Goal: Transaction & Acquisition: Purchase product/service

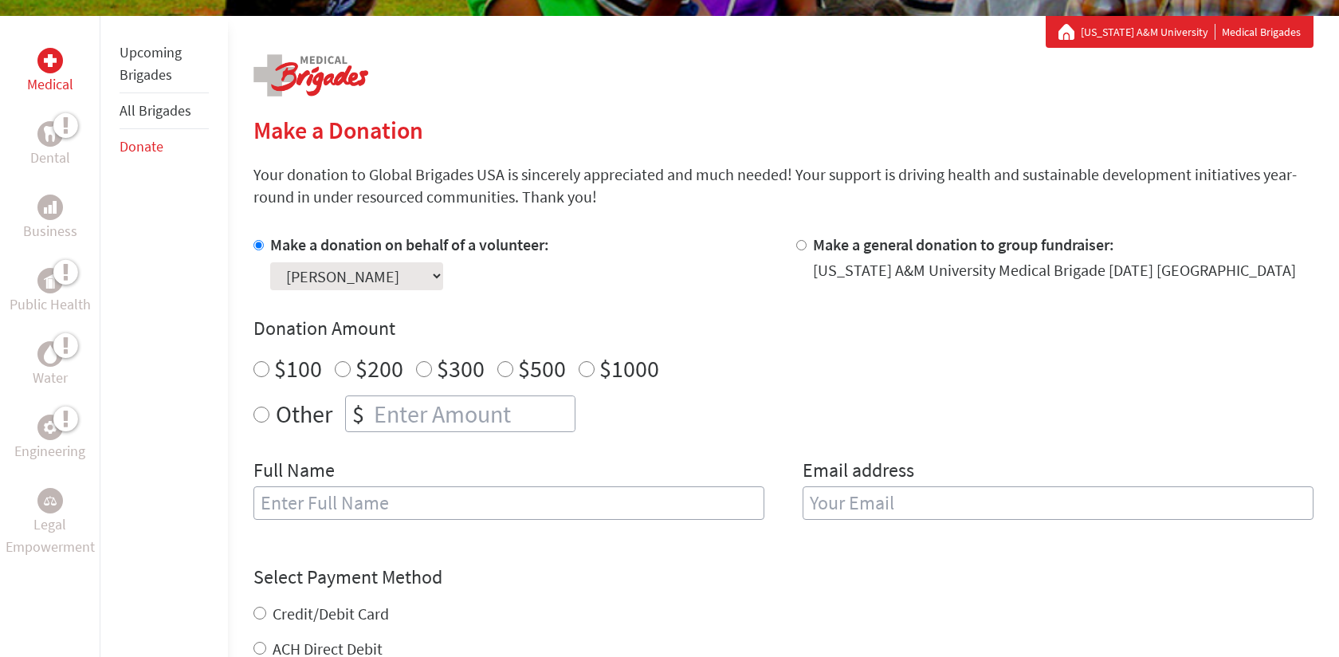
scroll to position [305, 0]
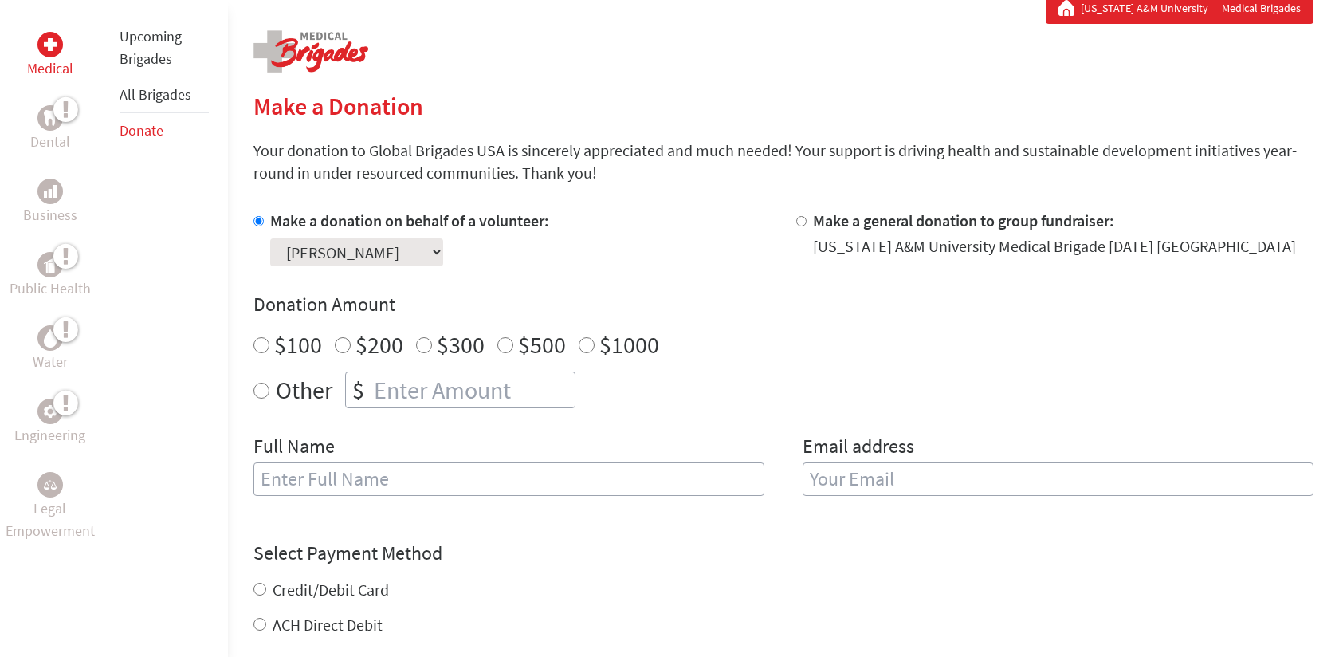
click at [407, 253] on select "Select a volunteer... [PERSON_NAME] [PERSON_NAME] [PERSON_NAME] [PERSON_NAME] […" at bounding box center [356, 252] width 173 height 28
click at [270, 238] on select "Select a volunteer... [PERSON_NAME] [PERSON_NAME] [PERSON_NAME] [PERSON_NAME] […" at bounding box center [356, 252] width 173 height 28
click at [449, 364] on div "Donation Amount $100 $200 $300 $500 $1000 Other $" at bounding box center [783, 350] width 1060 height 116
radio input "true"
click at [434, 376] on input "number" at bounding box center [473, 389] width 204 height 35
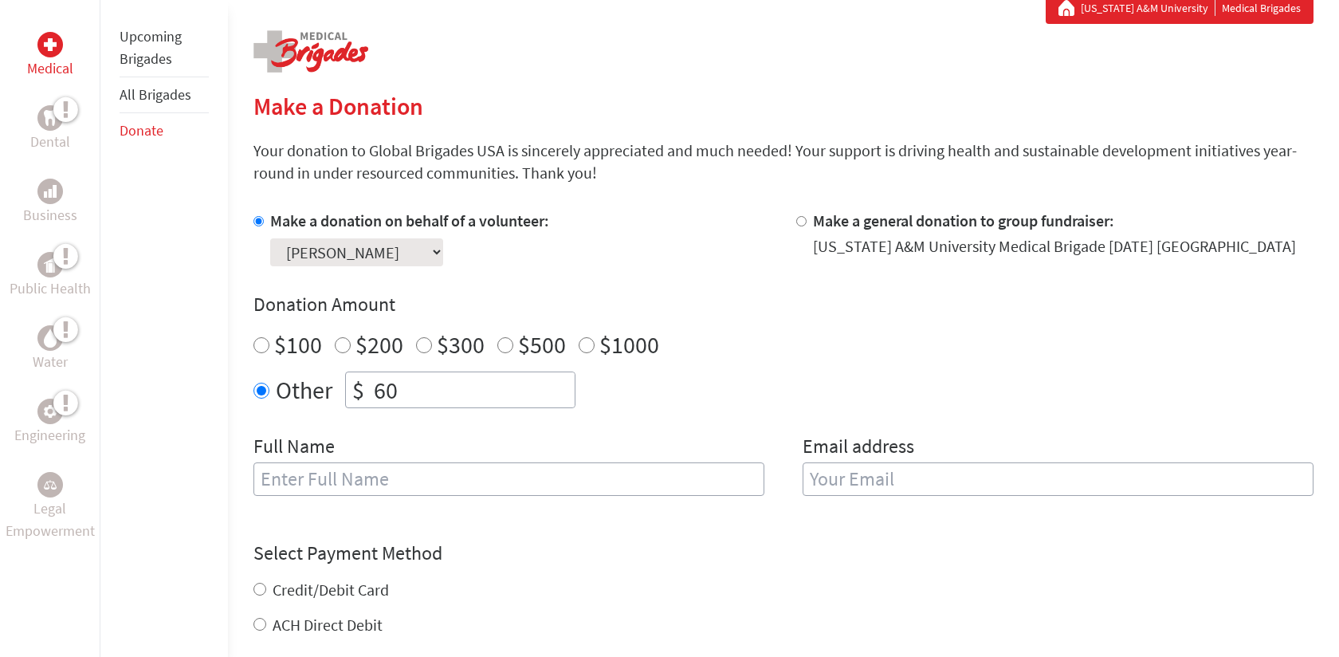
type input "60"
click at [422, 473] on input "text" at bounding box center [508, 478] width 511 height 33
type input "Anonomyous"
click at [850, 490] on input "email" at bounding box center [1058, 478] width 511 height 33
type input "[EMAIL_ADDRESS][DOMAIN_NAME]"
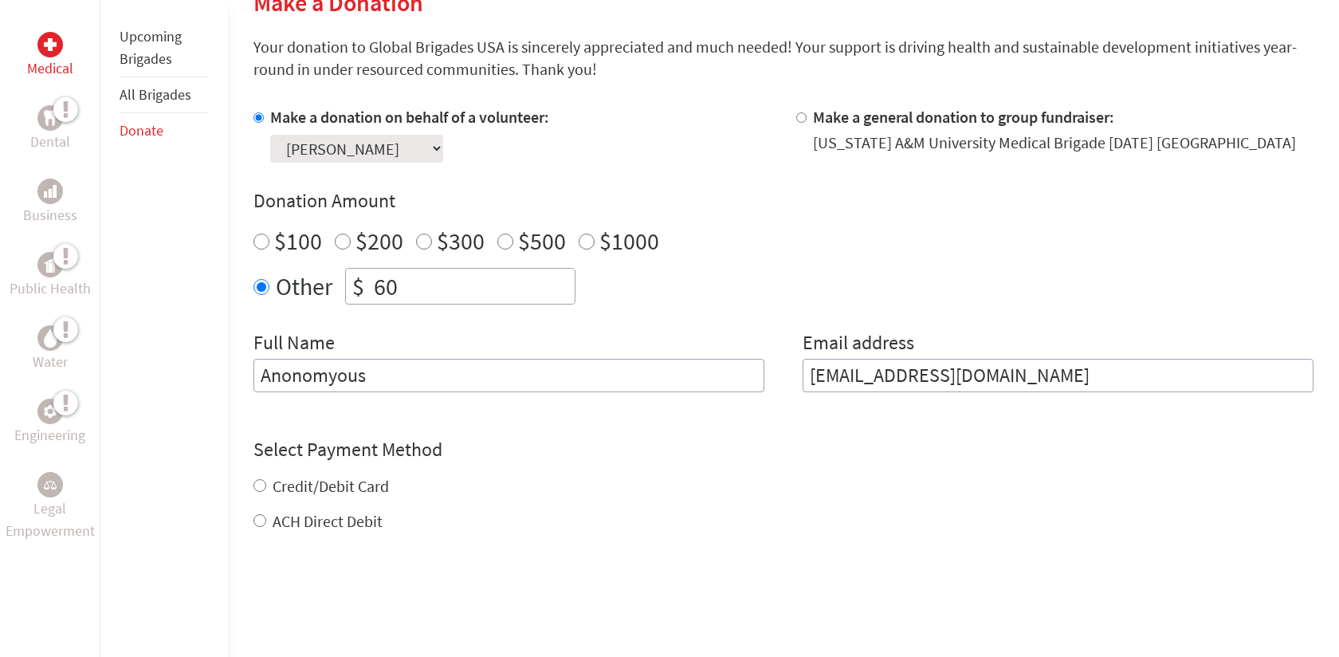
scroll to position [603, 0]
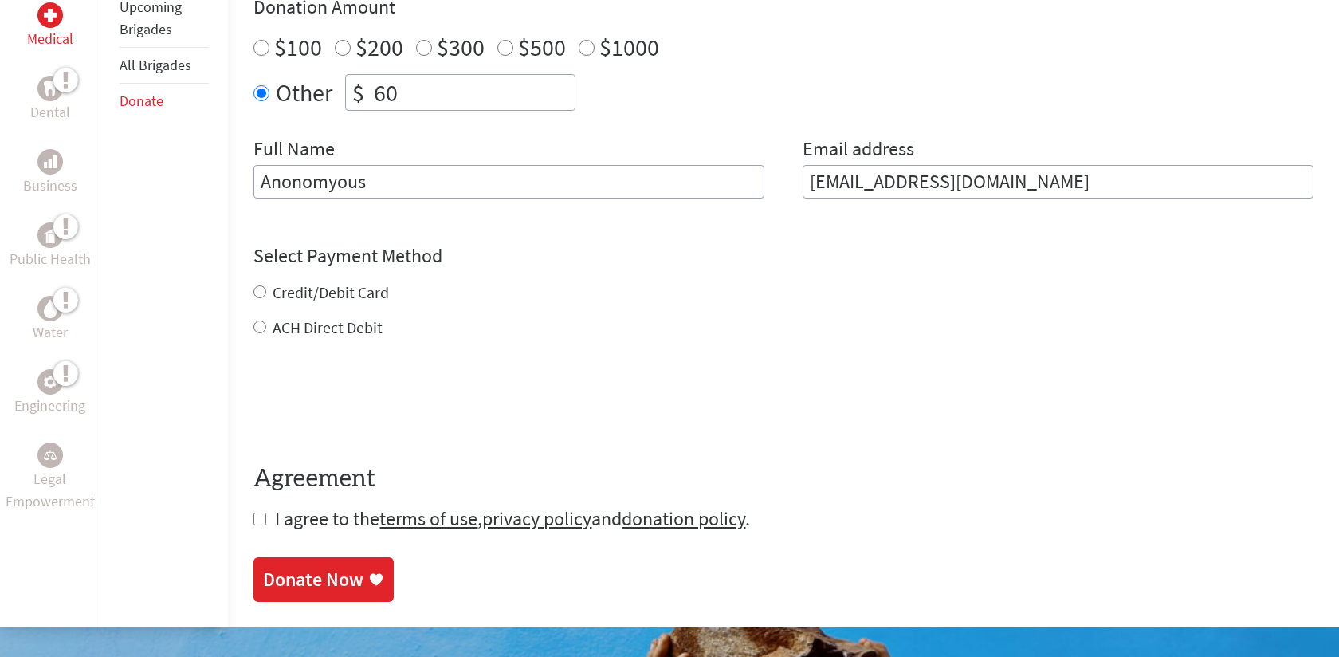
click at [380, 286] on div "Credit/Debit Card ACH Direct Debit" at bounding box center [783, 309] width 1060 height 57
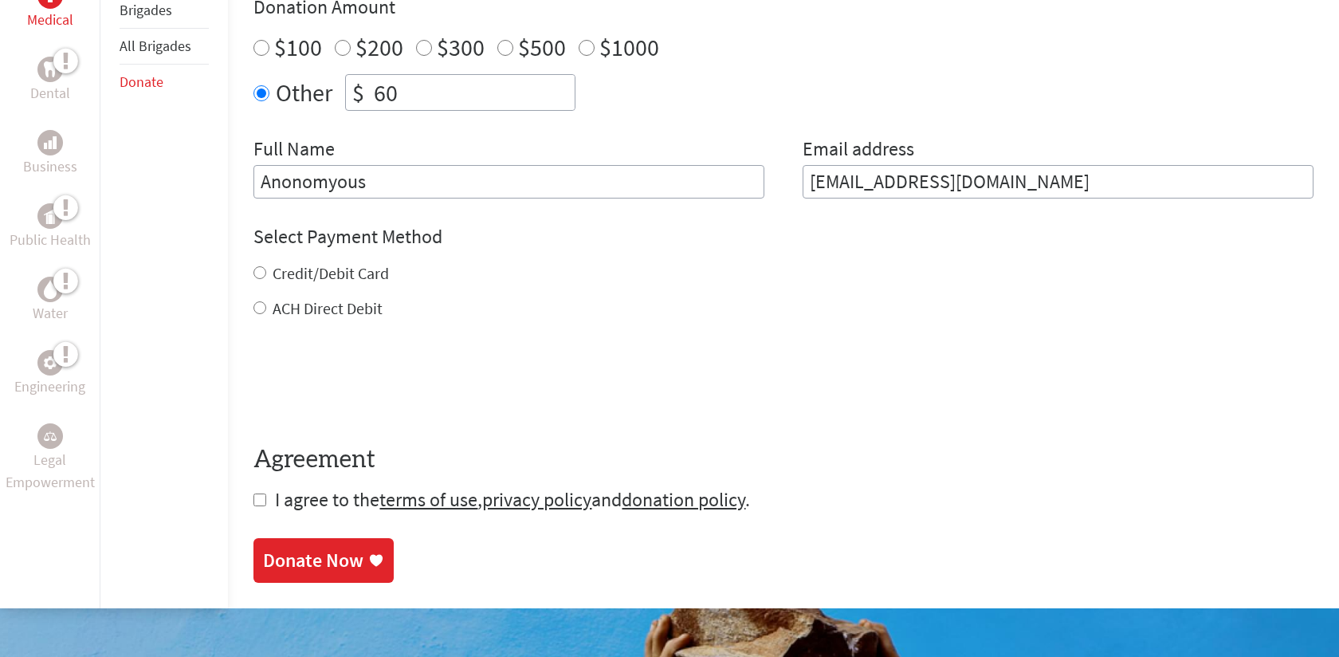
click at [323, 257] on div "Select Payment Method NOTE: American Express is not accepted. Please proceed no…" at bounding box center [783, 272] width 1060 height 96
click at [323, 277] on label "Credit/Debit Card" at bounding box center [331, 273] width 116 height 20
click at [266, 277] on input "Credit/Debit Card" at bounding box center [259, 272] width 13 height 13
radio input "true"
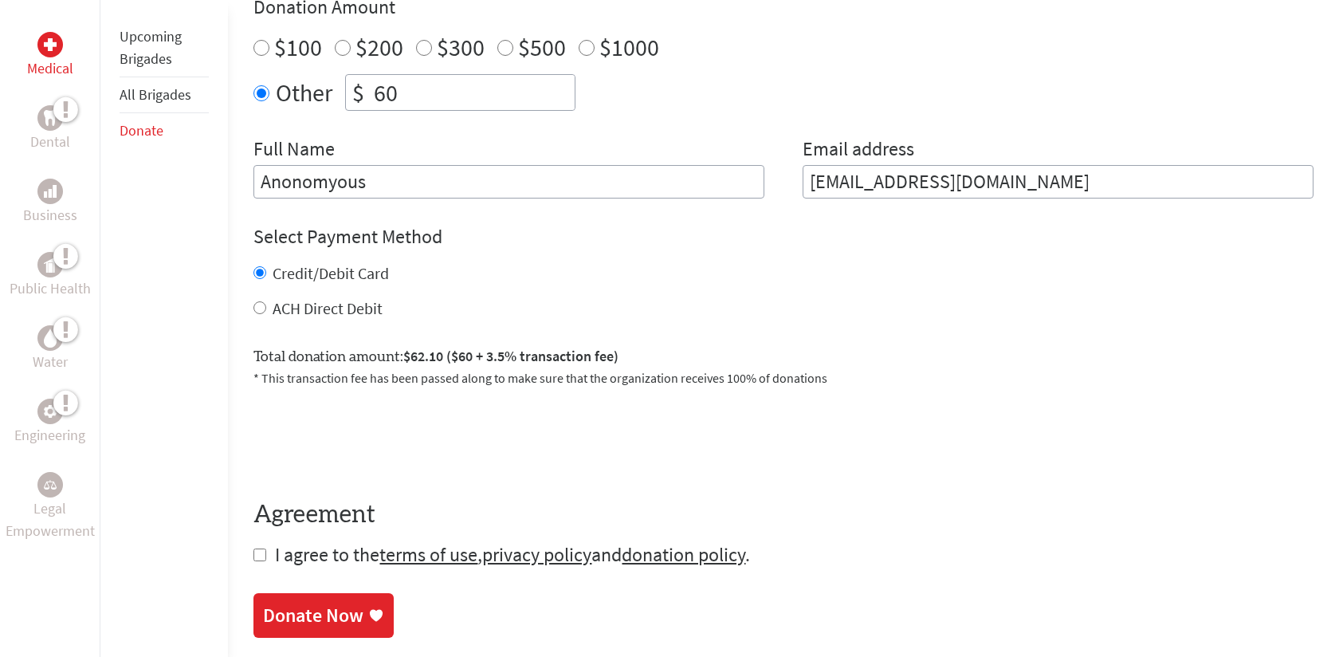
scroll to position [630, 0]
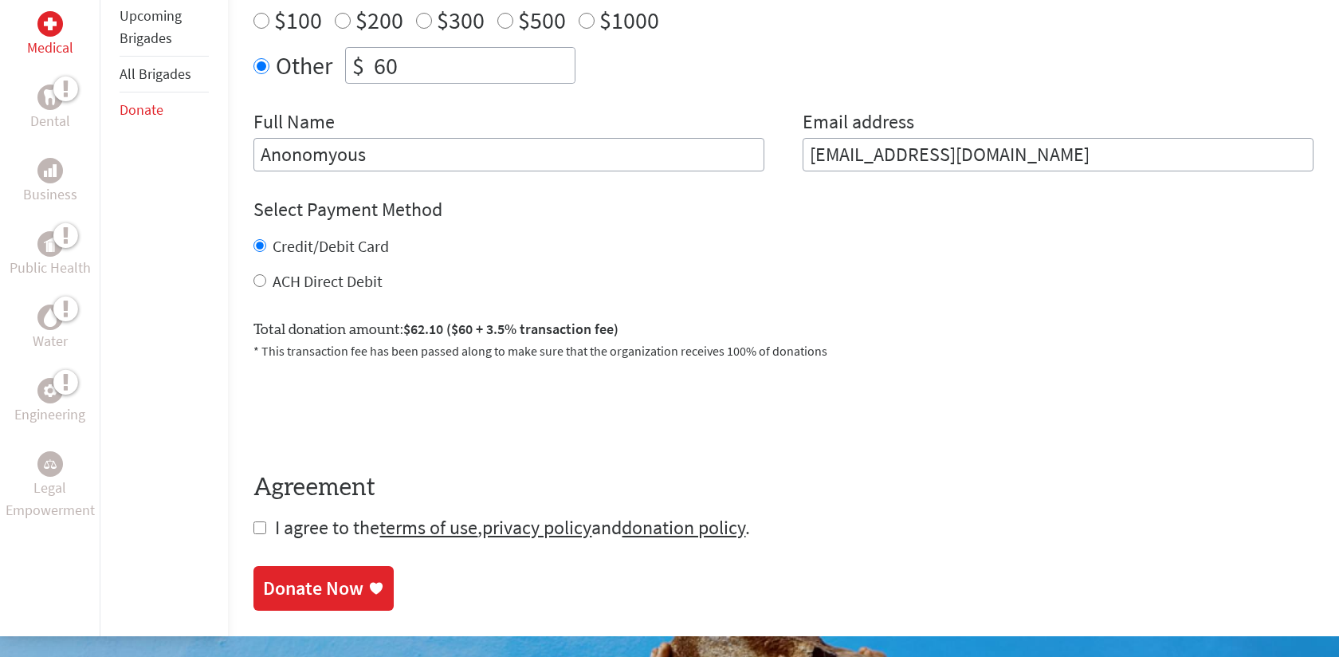
click at [375, 66] on input "60" at bounding box center [473, 65] width 204 height 35
click at [383, 67] on input "60" at bounding box center [473, 65] width 204 height 35
type input "80"
click at [531, 224] on div "Select Payment Method NOTE: American Express is not accepted. Please proceed no…" at bounding box center [783, 245] width 1060 height 96
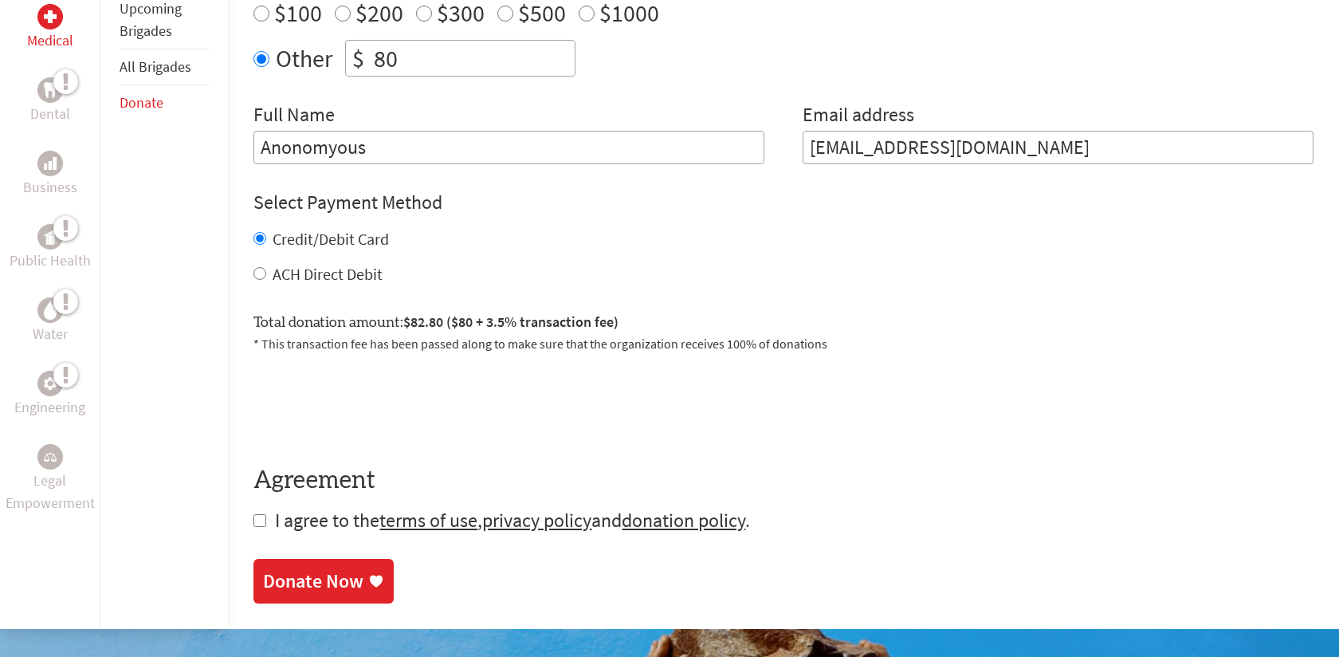
click at [259, 515] on input "checkbox" at bounding box center [259, 520] width 13 height 13
checkbox input "true"
click at [296, 564] on link "Donate Now" at bounding box center [323, 582] width 140 height 45
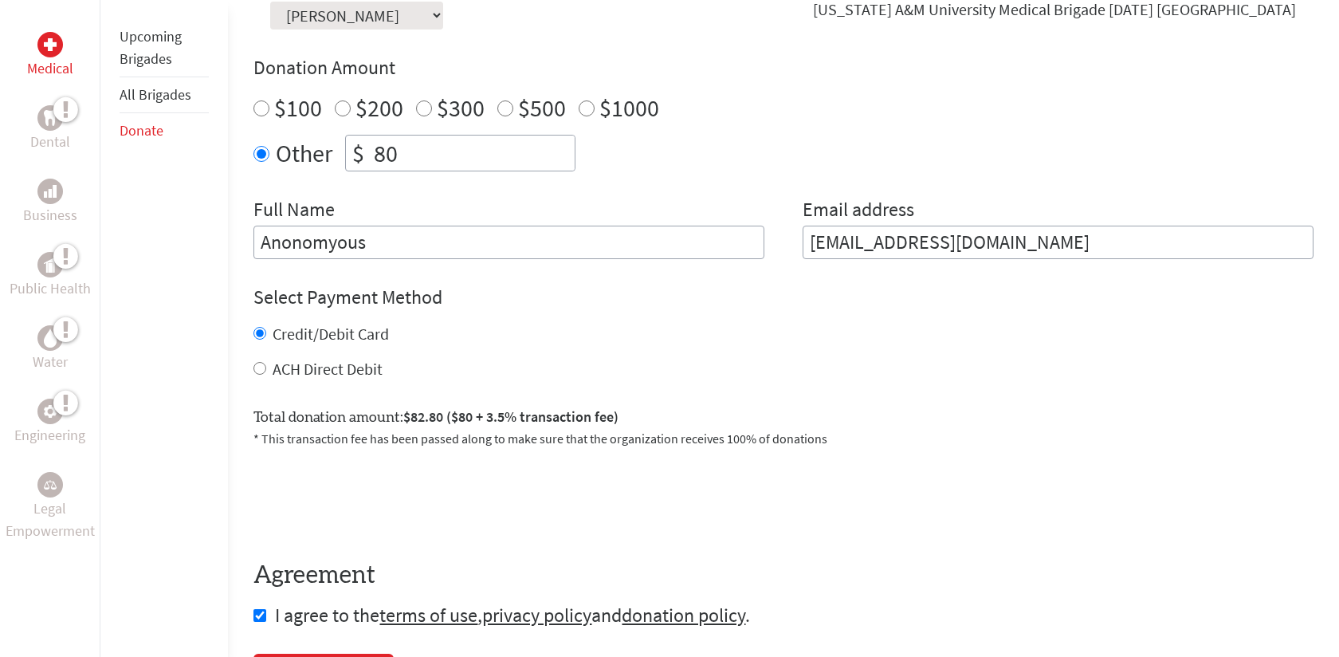
scroll to position [572, 0]
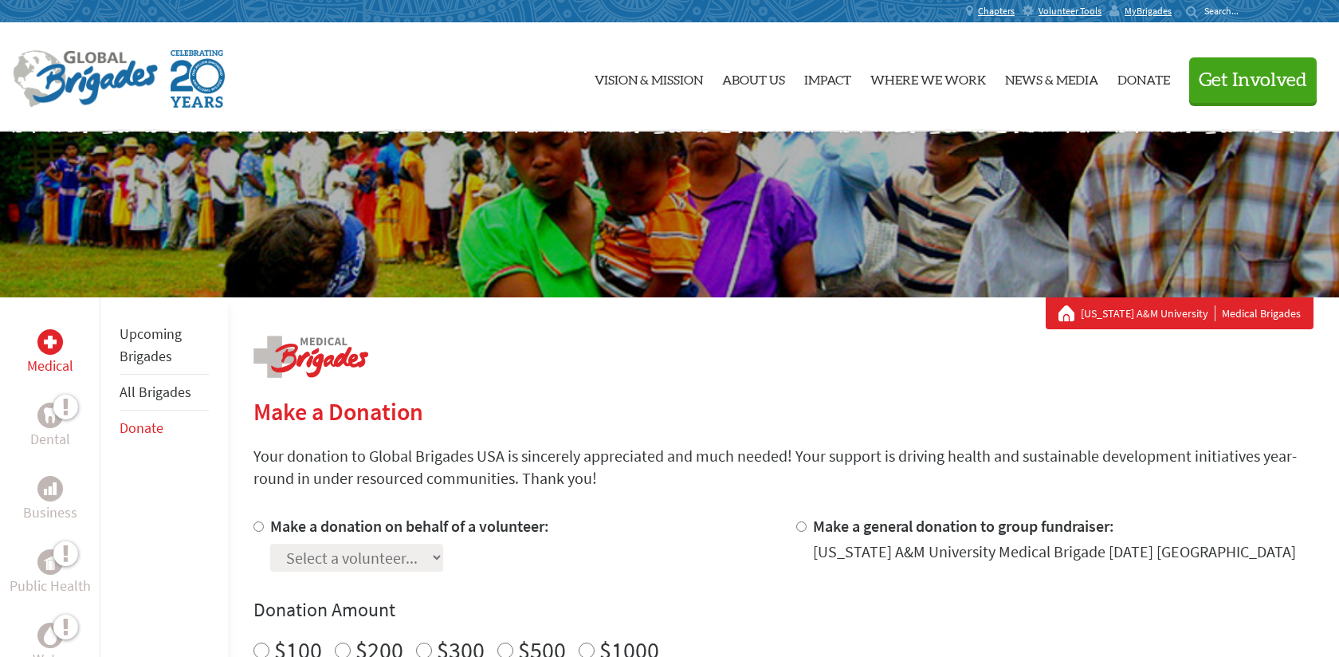
scroll to position [70, 0]
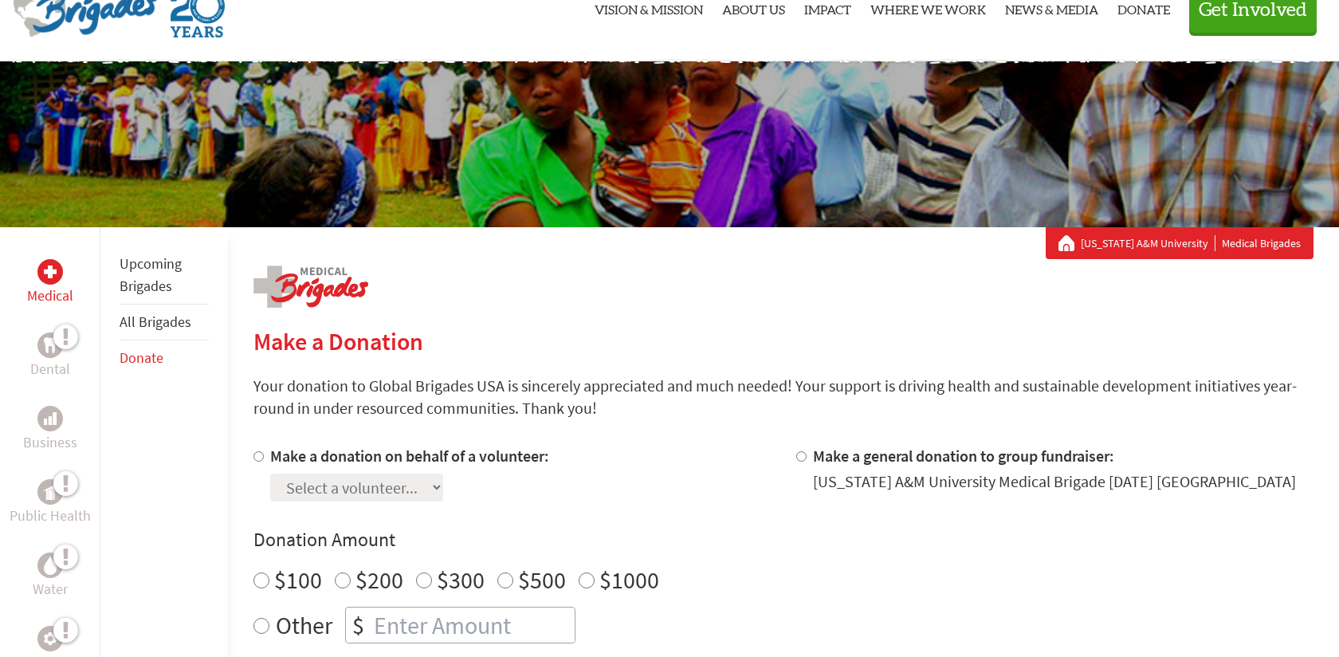
click at [253, 455] on input "Make a donation on behalf of a volunteer:" at bounding box center [258, 456] width 10 height 10
radio input "true"
click at [326, 477] on select "Select a volunteer... [PERSON_NAME] [PERSON_NAME] [PERSON_NAME] [PERSON_NAME] […" at bounding box center [356, 487] width 173 height 28
select select "187BA6CD-2D09-11EF-912D-42010A8A007A"
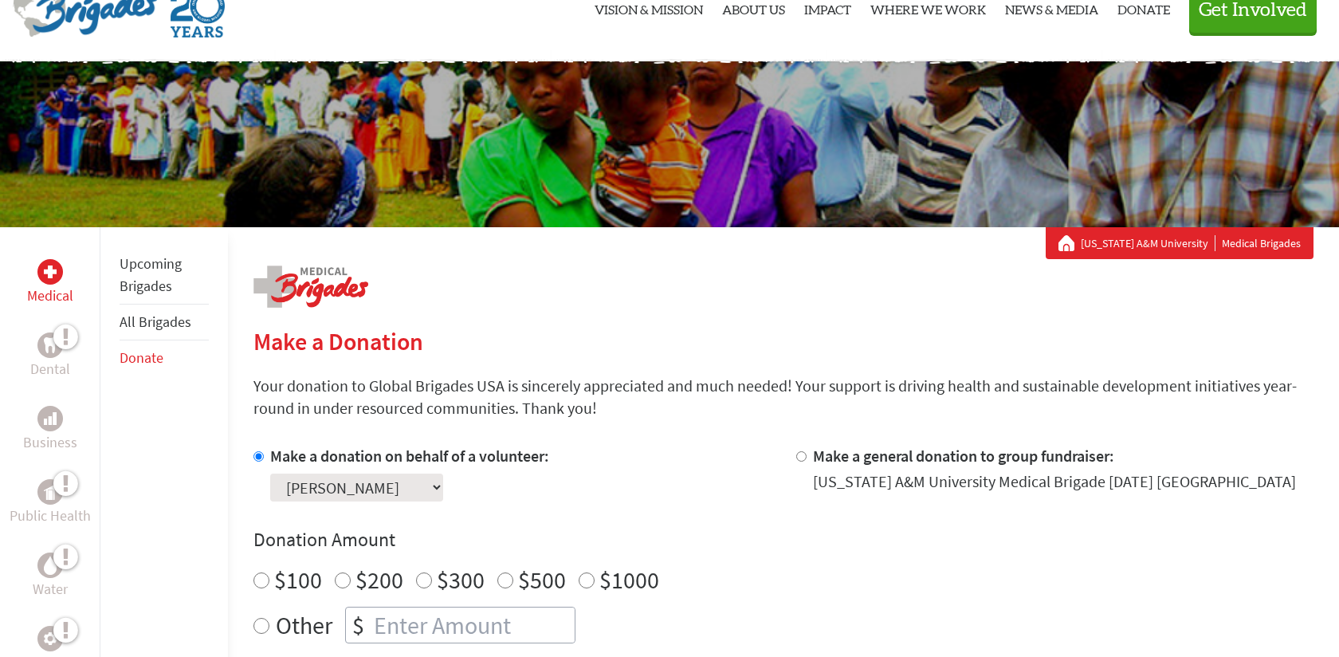
click at [270, 473] on select "Select a volunteer... [PERSON_NAME] [PERSON_NAME] [PERSON_NAME] [PERSON_NAME] […" at bounding box center [356, 487] width 173 height 28
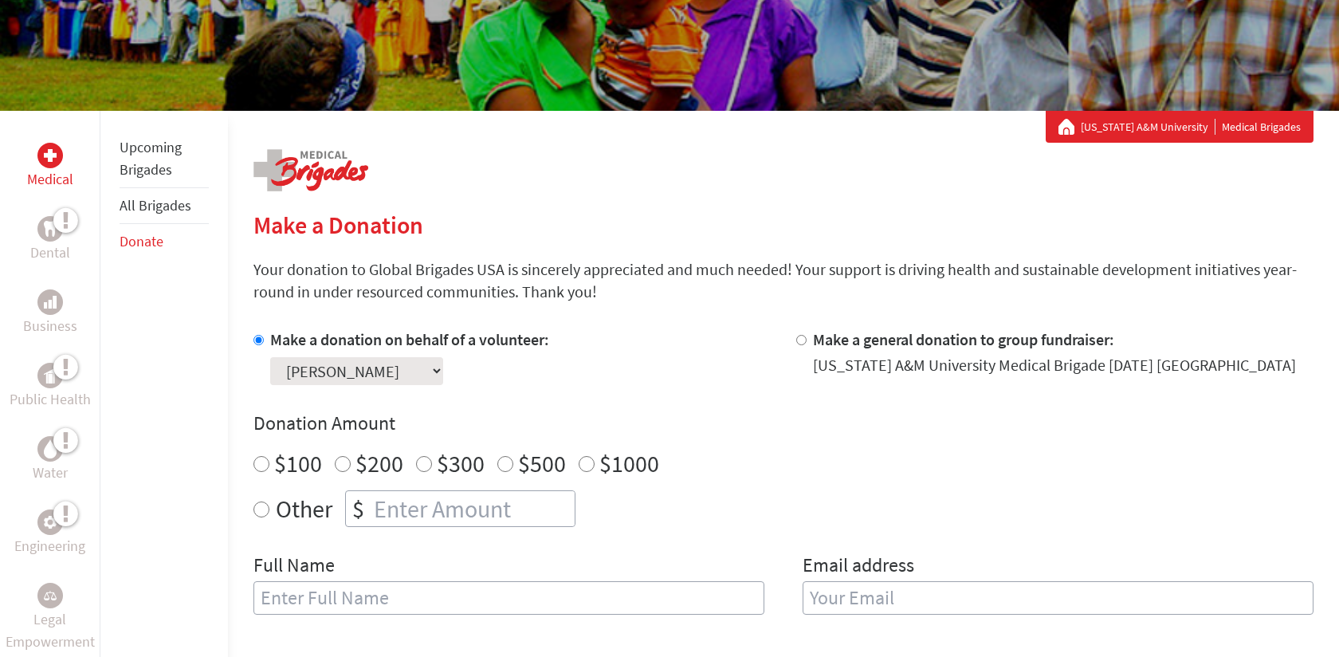
scroll to position [222, 0]
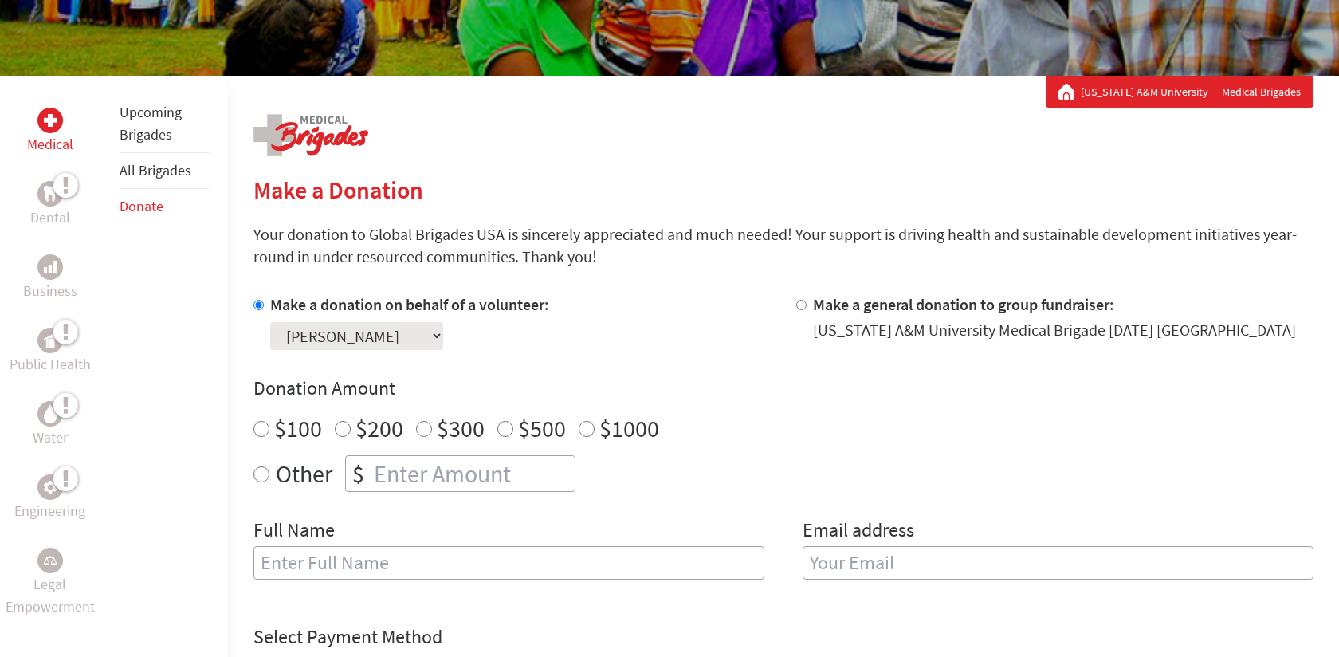
radio input "true"
click at [434, 470] on input "number" at bounding box center [473, 473] width 204 height 35
type input "80"
click at [428, 556] on input "text" at bounding box center [508, 562] width 511 height 33
type input "Anonomyous"
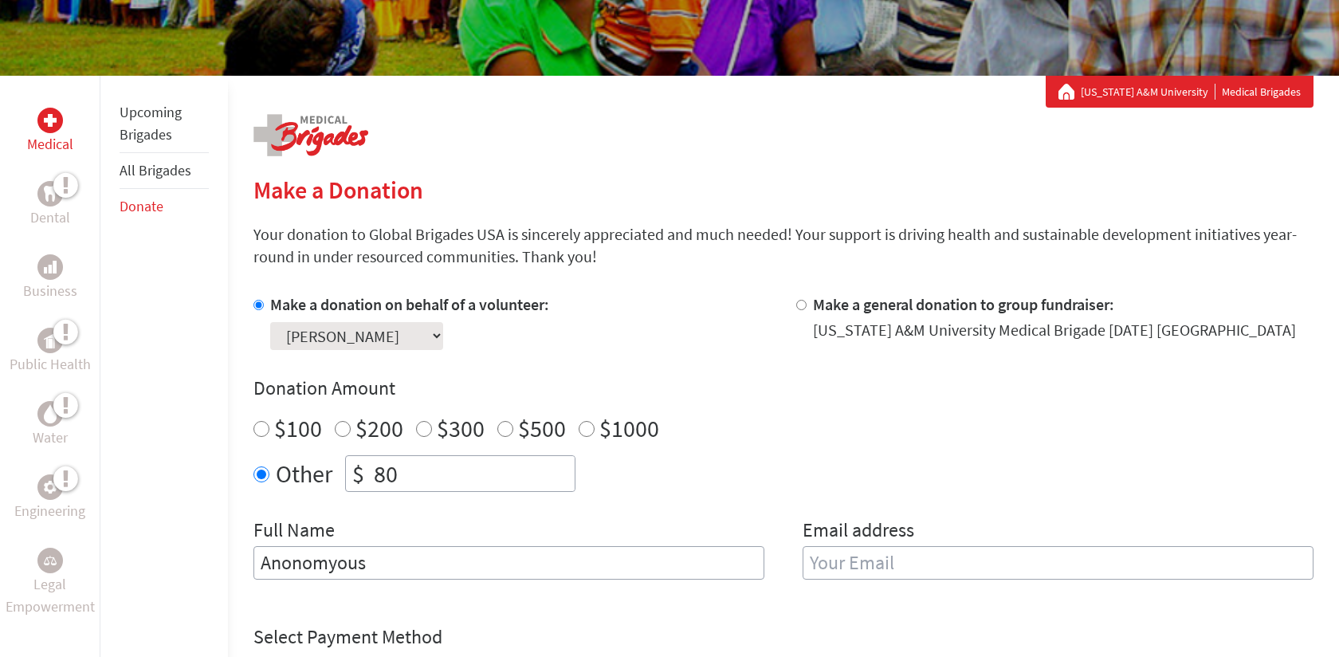
click at [846, 579] on div "Email address" at bounding box center [1058, 557] width 511 height 81
click at [841, 564] on input "email" at bounding box center [1058, 562] width 511 height 33
type input "[EMAIL_ADDRESS][DOMAIN_NAME]"
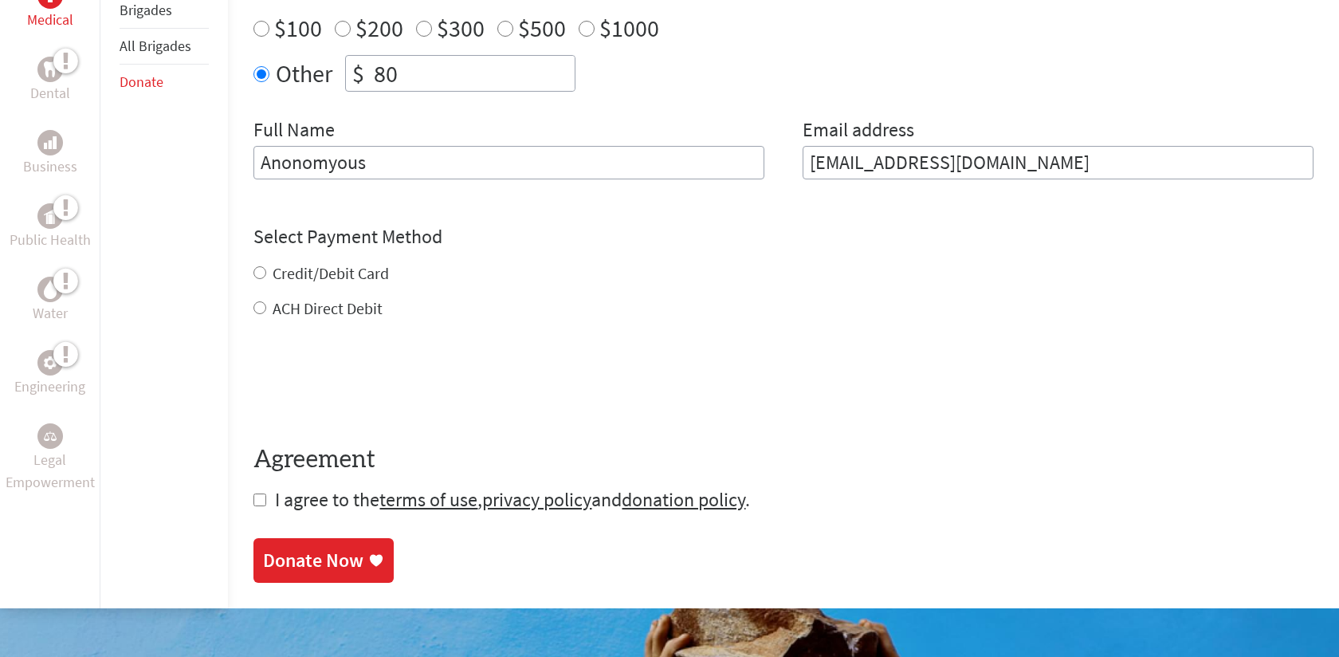
scroll to position [678, 0]
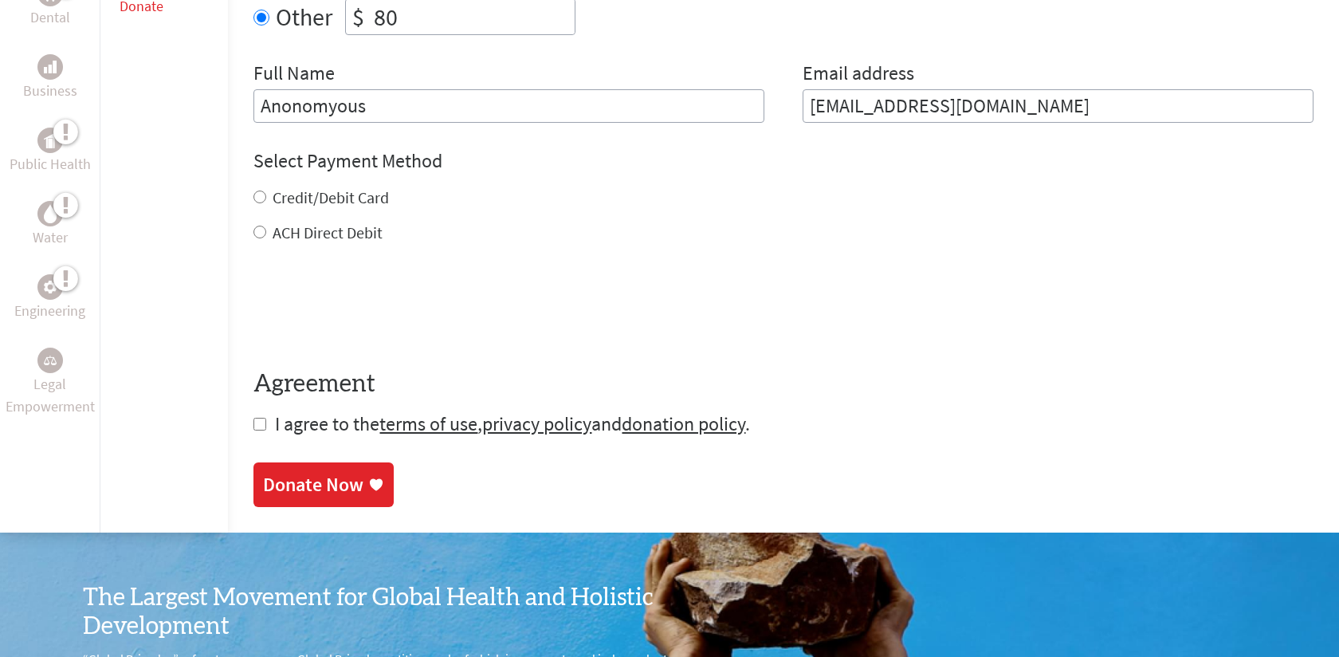
click at [327, 214] on div "Credit/Debit Card ACH Direct Debit" at bounding box center [783, 214] width 1060 height 57
click at [269, 201] on div "Credit/Debit Card" at bounding box center [783, 197] width 1060 height 22
click at [258, 186] on div "Credit/Debit Card" at bounding box center [783, 197] width 1060 height 22
click at [258, 196] on input "Credit/Debit Card" at bounding box center [259, 196] width 13 height 13
radio input "true"
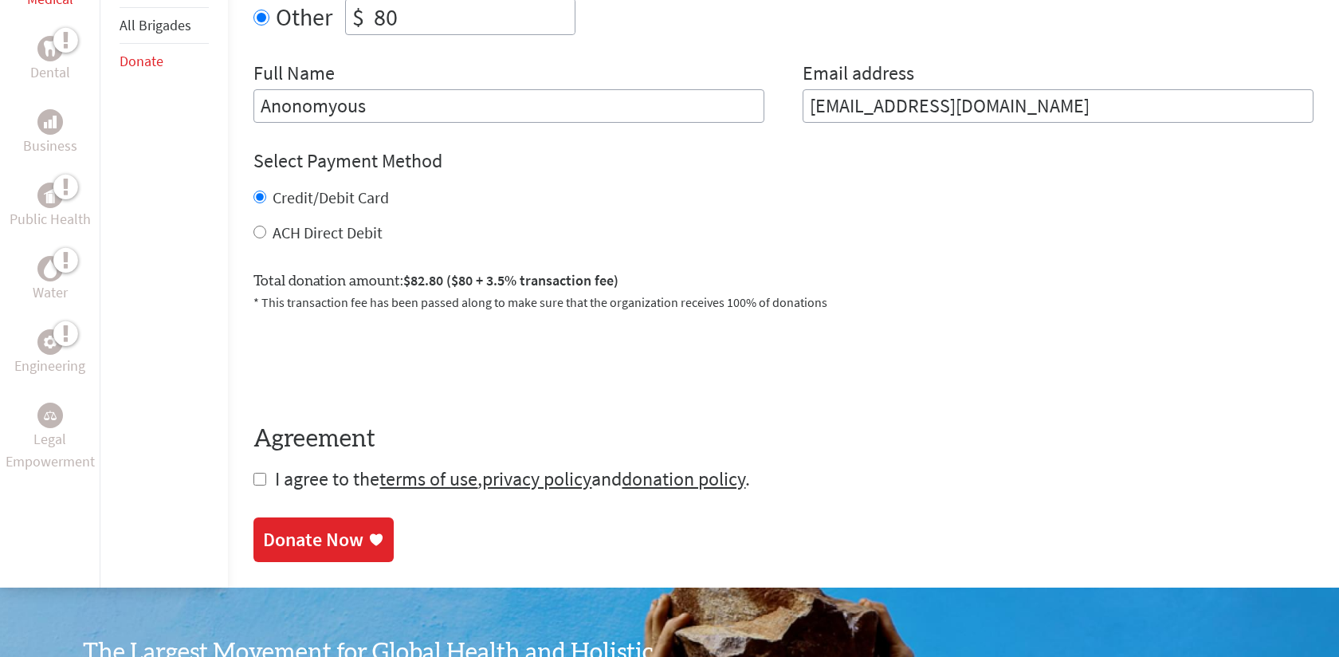
click at [255, 485] on input "checkbox" at bounding box center [259, 479] width 13 height 13
checkbox input "true"
click at [301, 540] on div "Donate Now" at bounding box center [313, 541] width 100 height 26
